Goal: Information Seeking & Learning: Learn about a topic

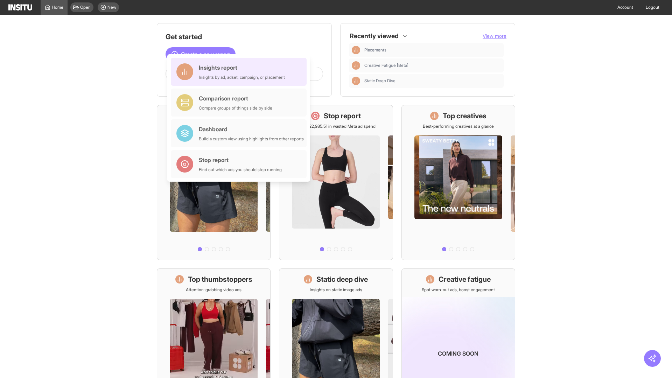
click at [240, 72] on div "Insights report Insights by ad, adset, campaign, or placement" at bounding box center [242, 71] width 86 height 17
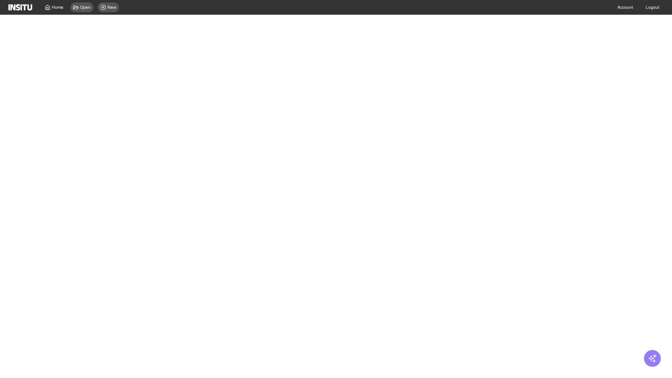
select select "**"
